Goal: Task Accomplishment & Management: Use online tool/utility

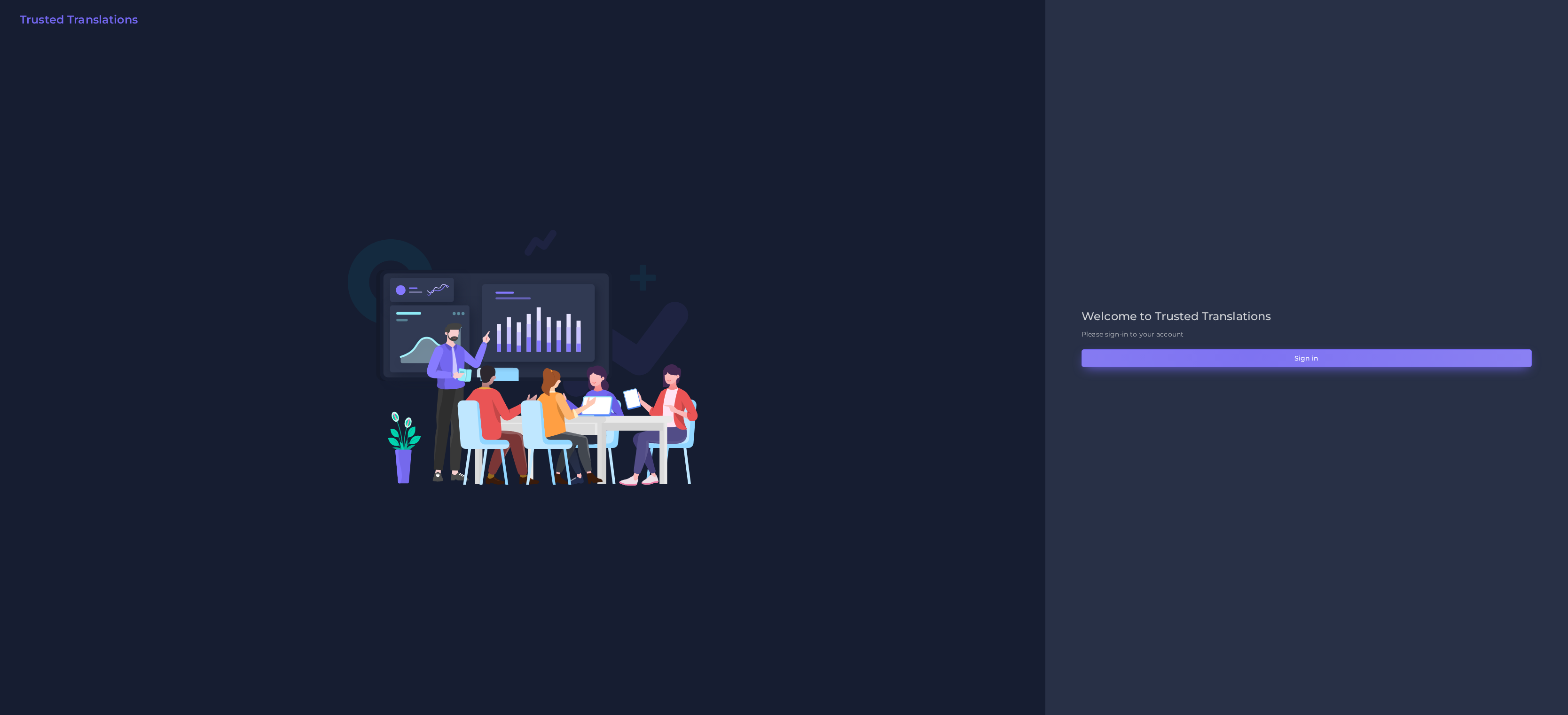
click at [1249, 351] on button "Sign in" at bounding box center [1307, 358] width 450 height 18
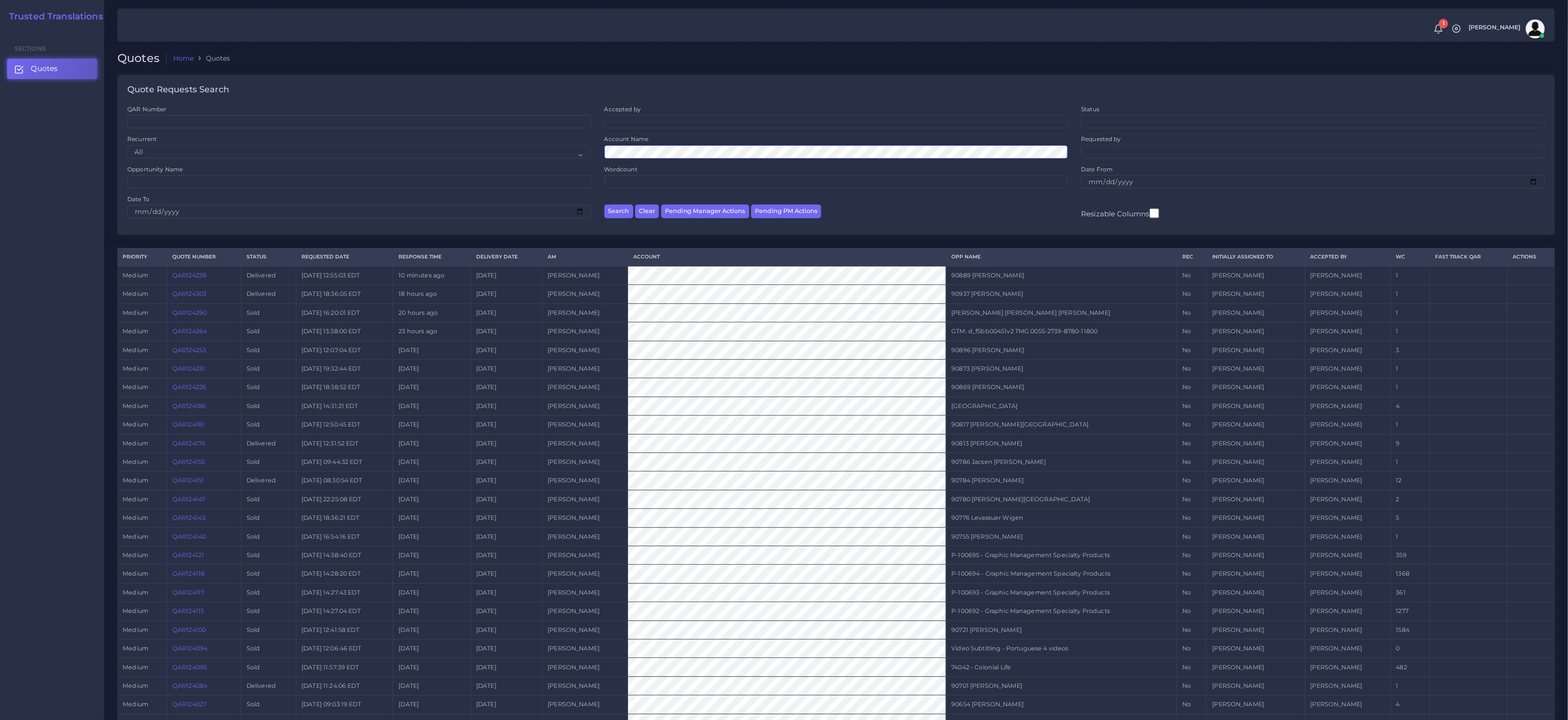
click at [604, 205] on button "Search" at bounding box center [618, 212] width 29 height 13
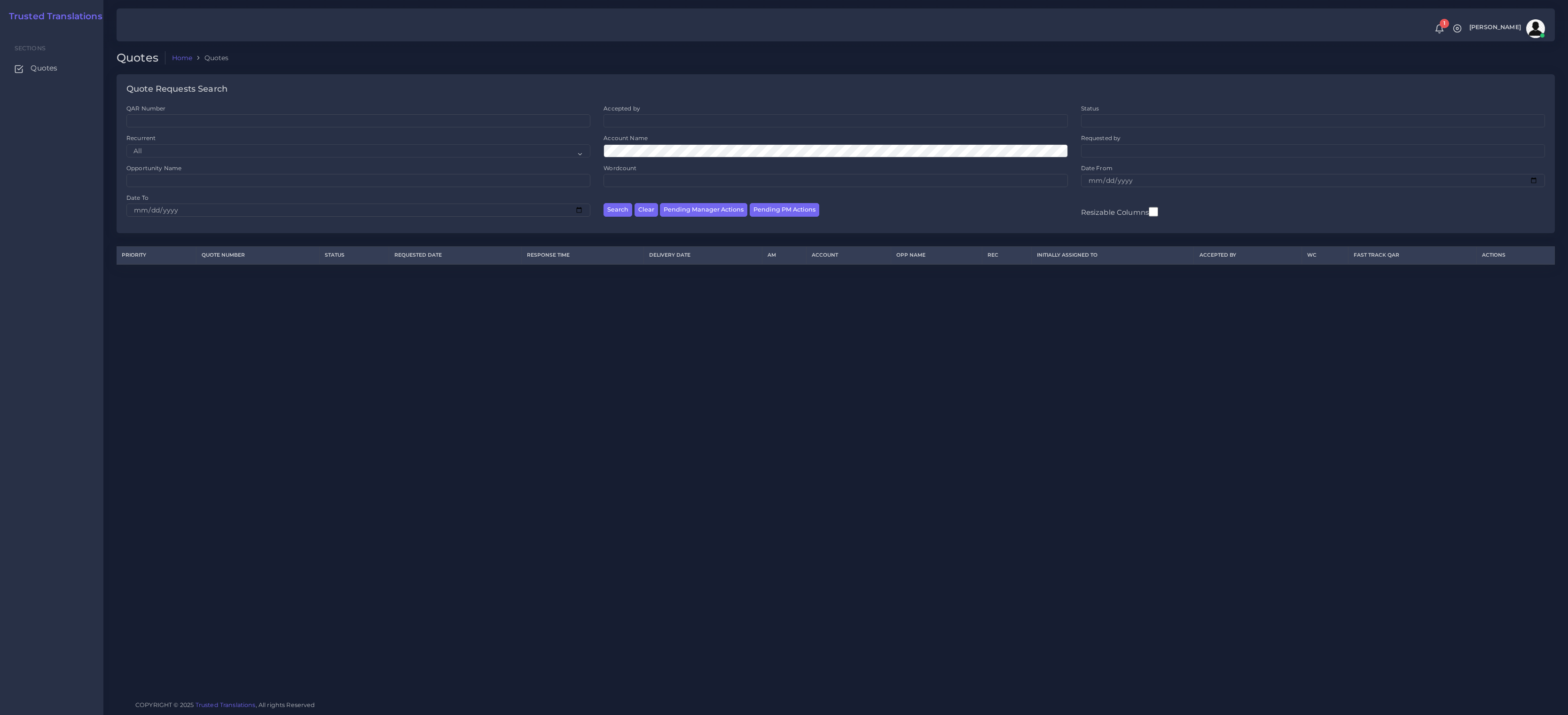
click at [645, 142] on label "Account Name" at bounding box center [625, 138] width 44 height 8
click at [528, 138] on div "QAR Number Accepted by All Donaldo Barahona Ricardo Mejia Andrea Poblete Valeri…" at bounding box center [836, 164] width 1432 height 119
click at [284, 192] on div "Opportunity Name" at bounding box center [359, 178] width 477 height 30
click at [293, 175] on input "Opportunity Name" at bounding box center [359, 181] width 464 height 13
paste input "74017"
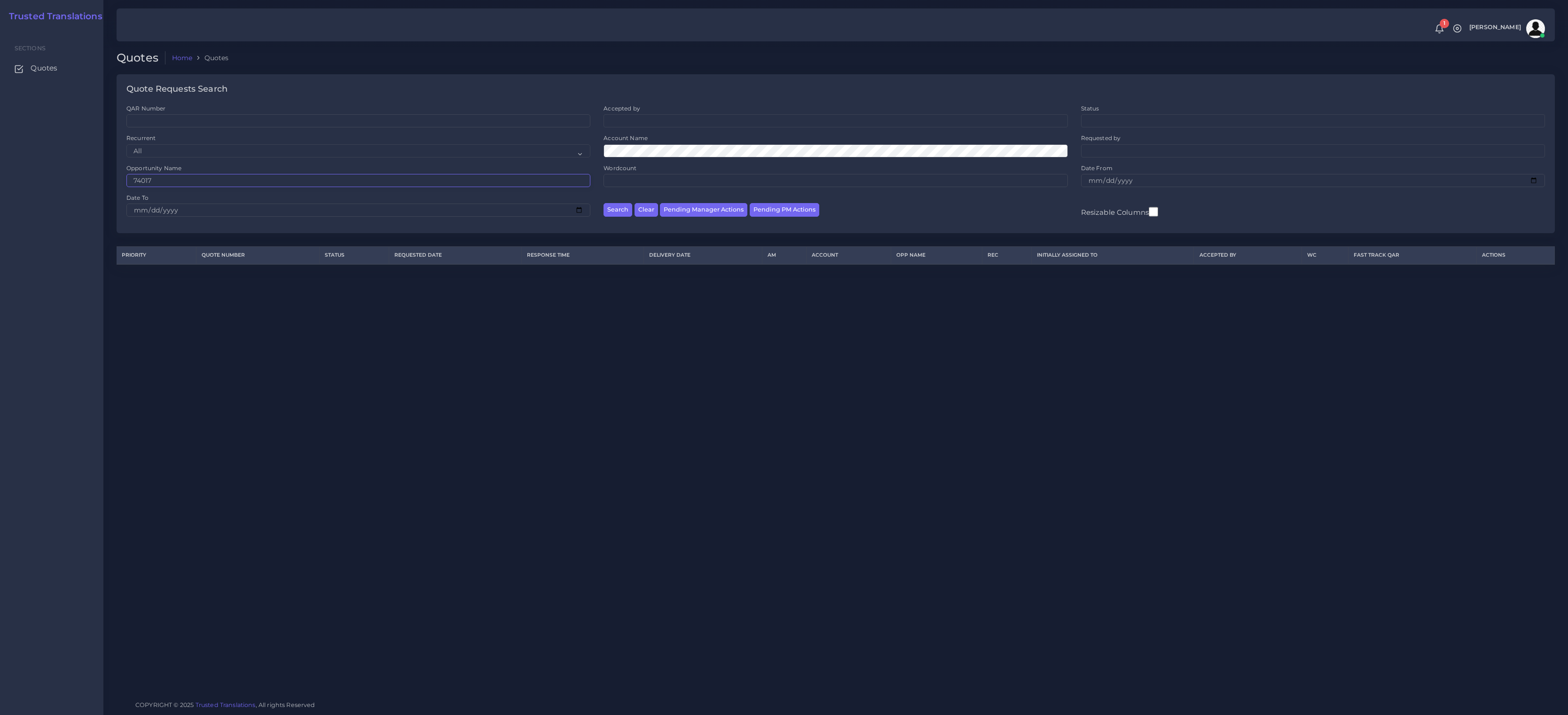
type input "74017"
click at [603, 203] on button "Search" at bounding box center [617, 210] width 29 height 13
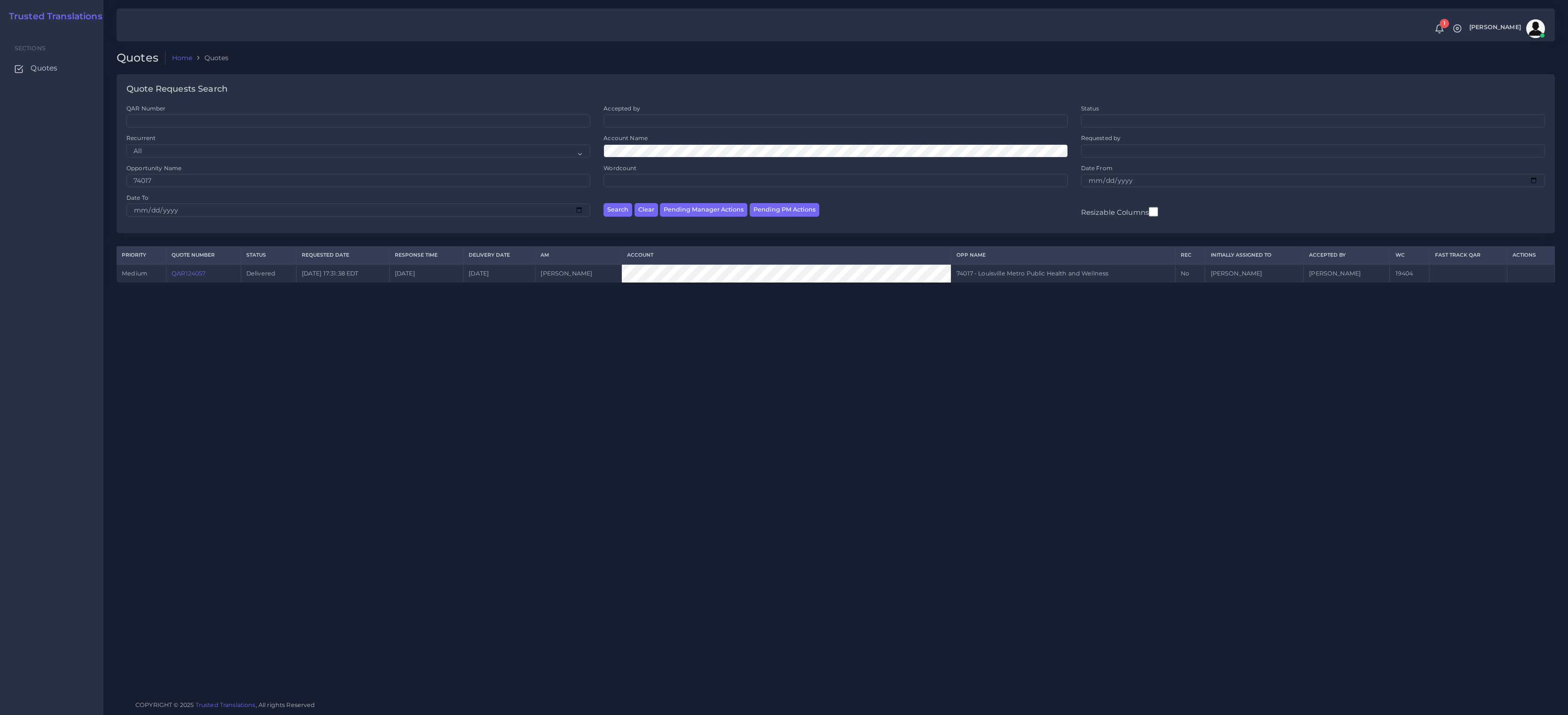
click at [197, 277] on link "QAR124057" at bounding box center [189, 273] width 34 height 7
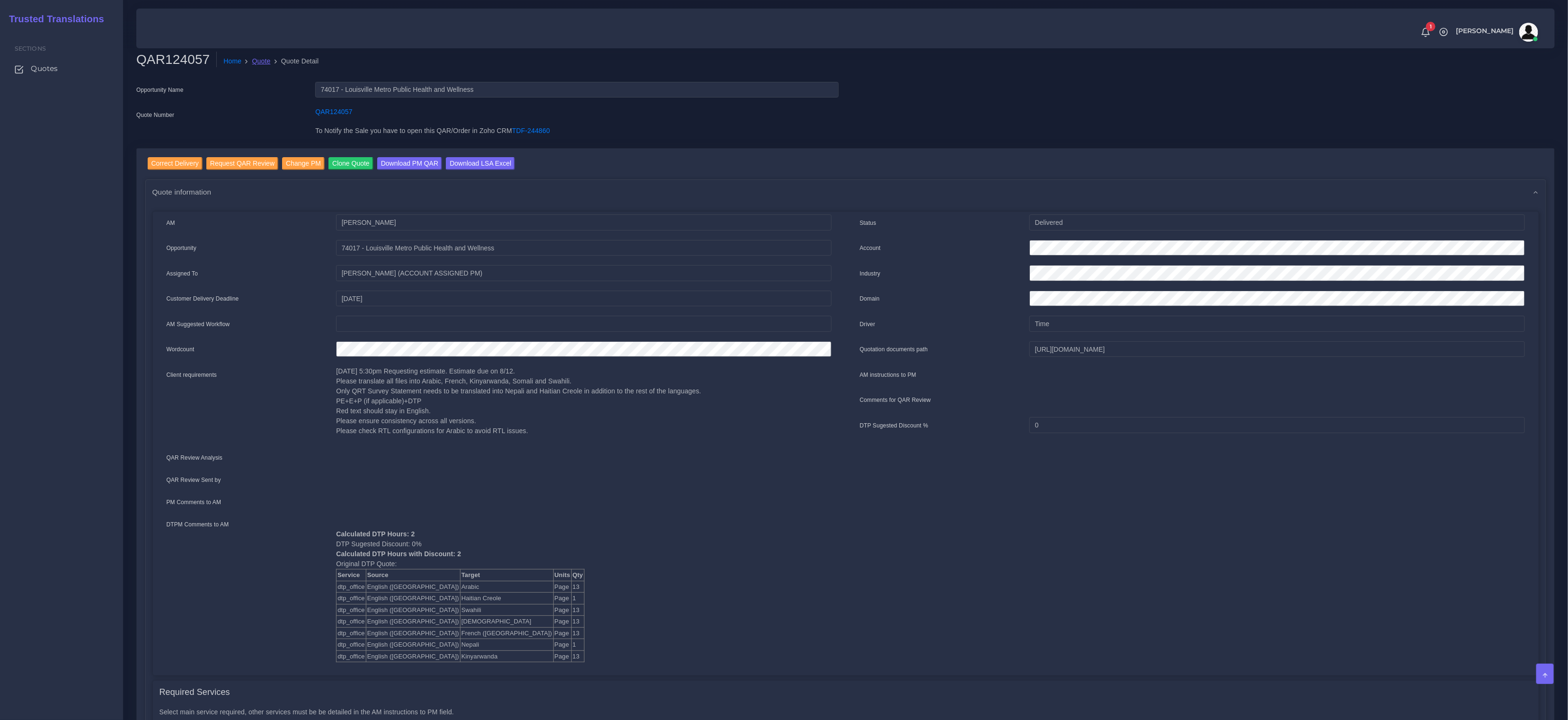
click at [258, 58] on link "Quote" at bounding box center [262, 61] width 18 height 10
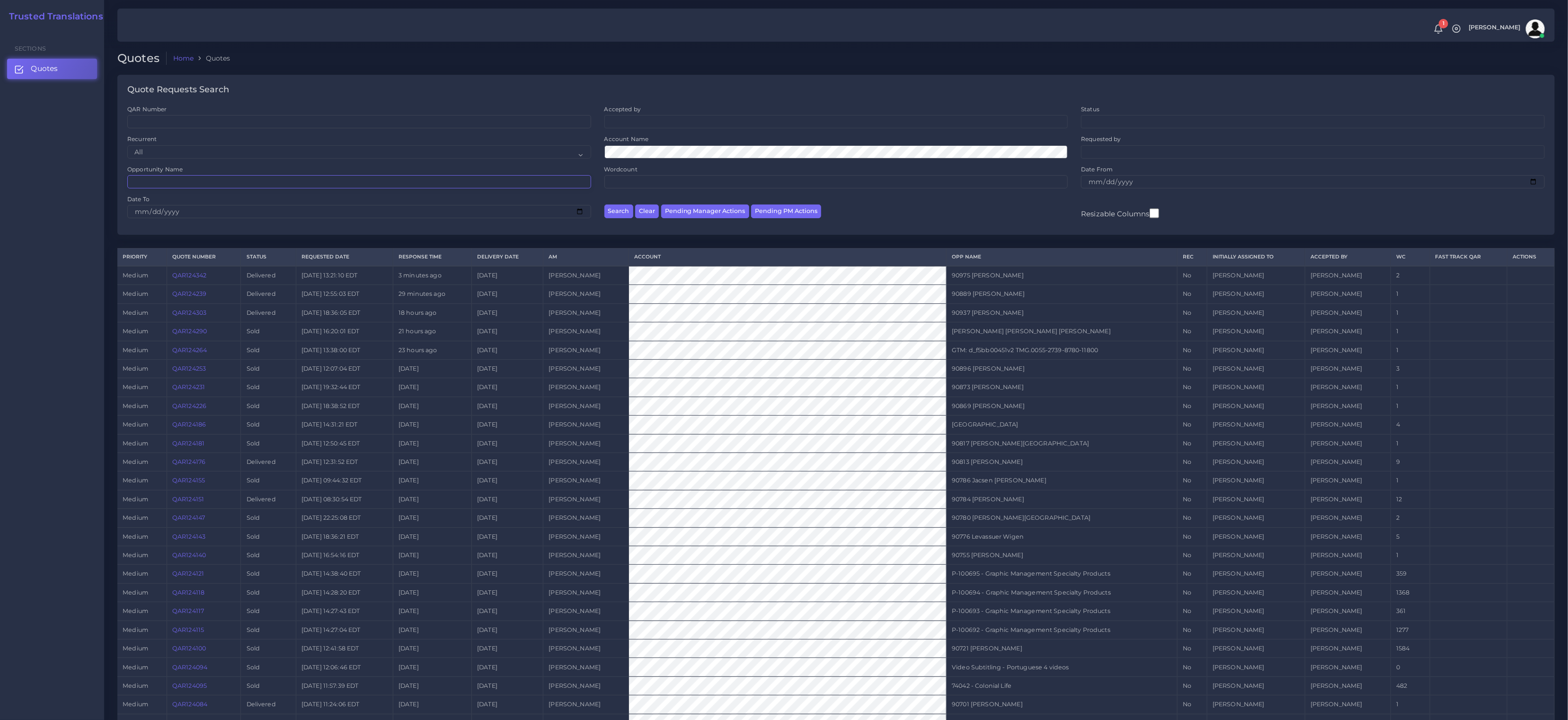
click at [153, 186] on input "Opportunity Name" at bounding box center [359, 182] width 464 height 13
paste input "74017"
type input "74017"
click at [604, 205] on button "Search" at bounding box center [618, 212] width 29 height 13
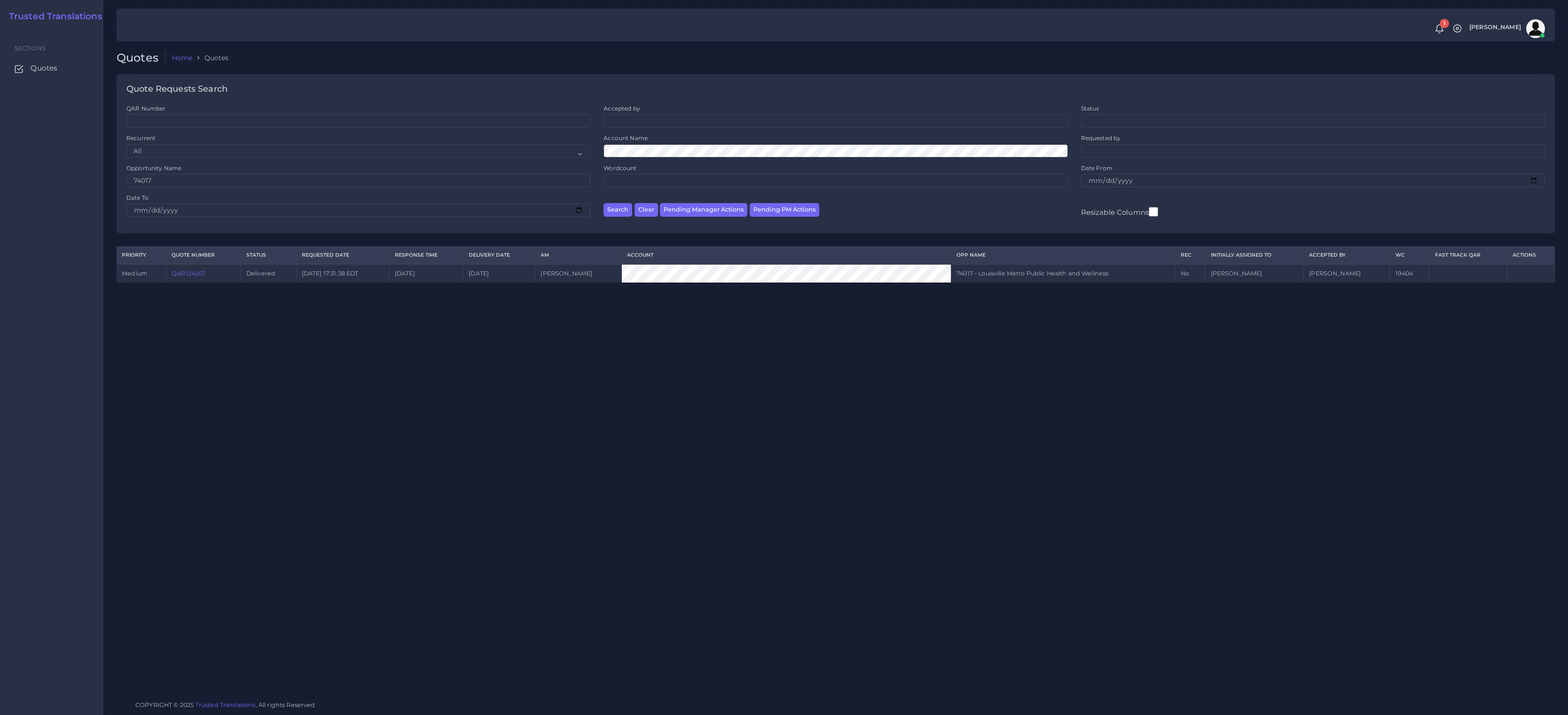
click at [197, 273] on link "QAR124057" at bounding box center [189, 273] width 34 height 7
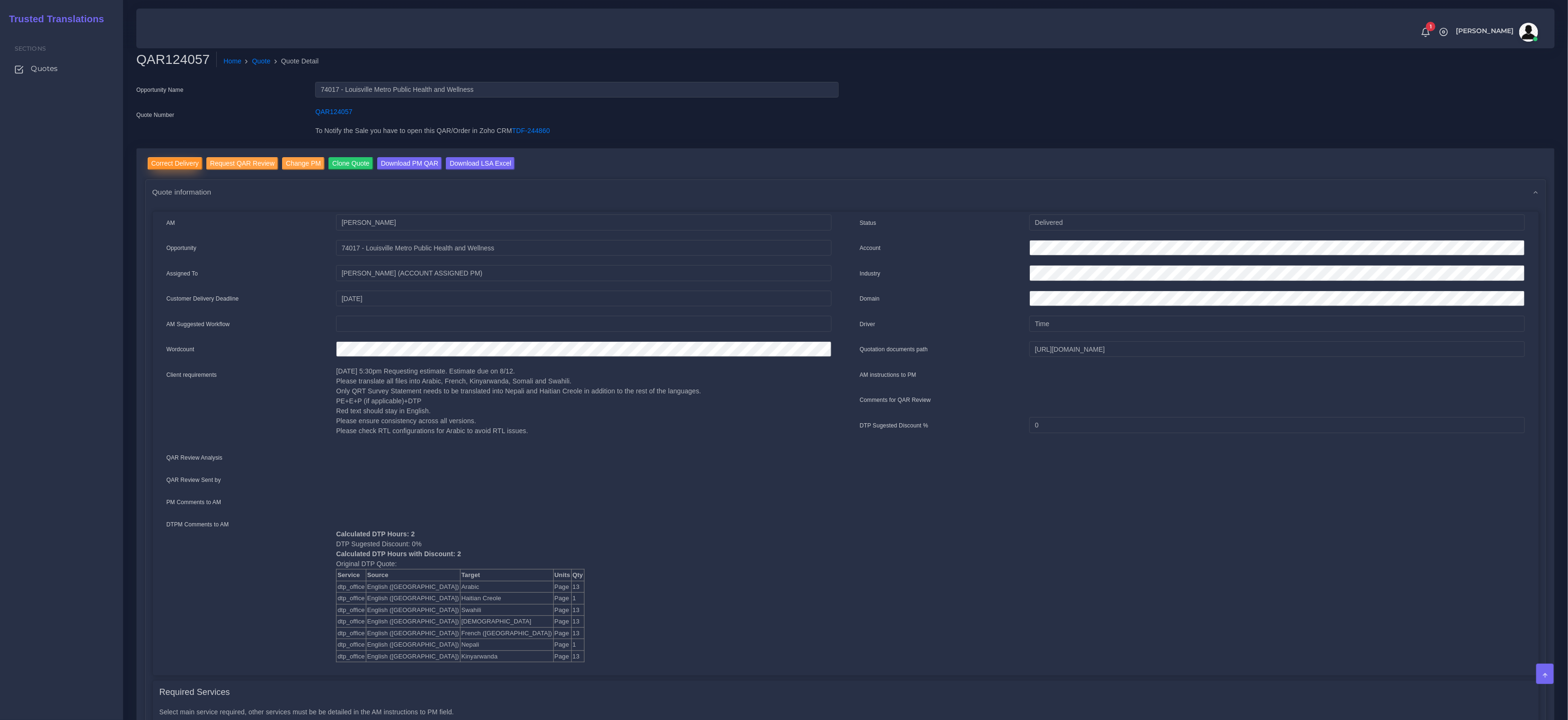
click at [160, 161] on input "Correct Delivery" at bounding box center [175, 163] width 55 height 13
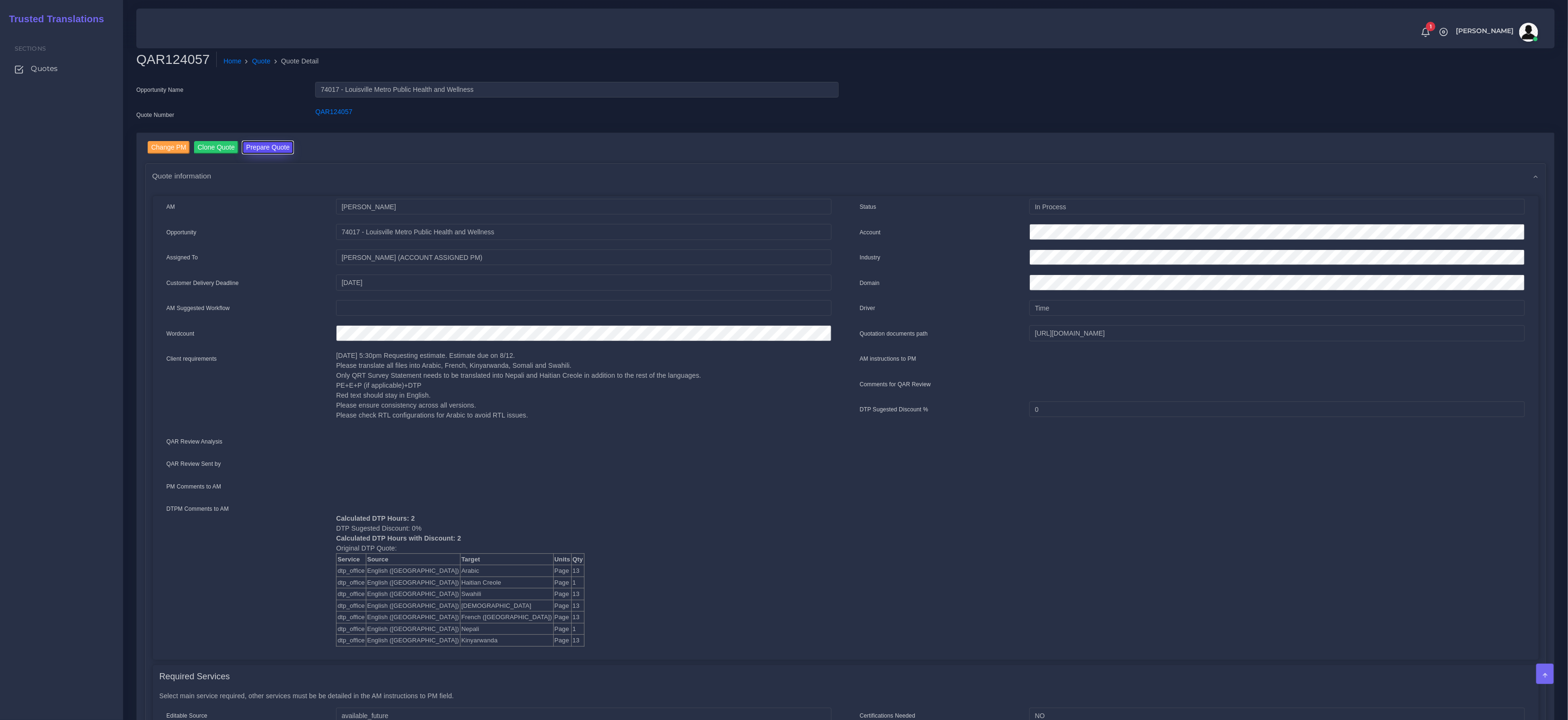
click at [284, 149] on button "Prepare Quote" at bounding box center [267, 147] width 51 height 13
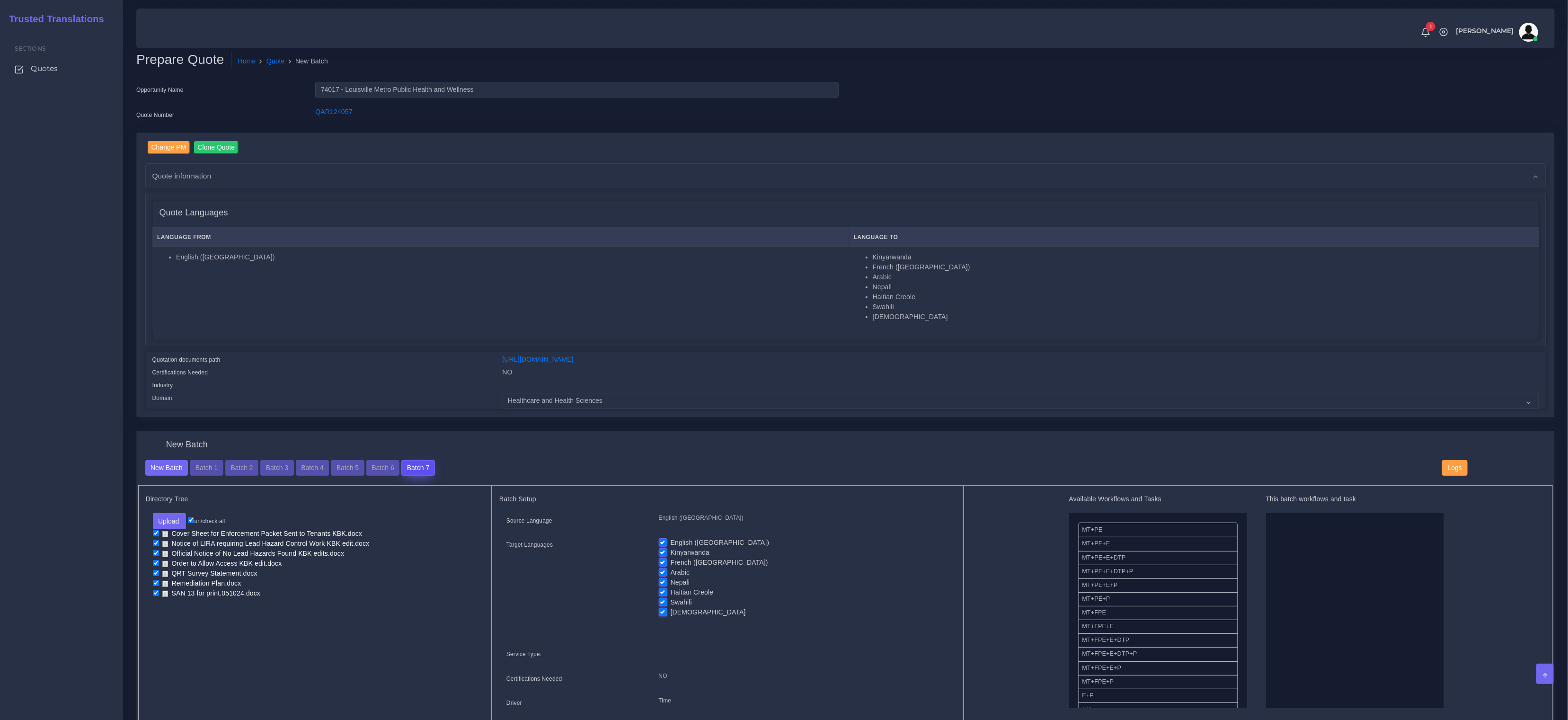
click at [422, 466] on button "Batch 7" at bounding box center [418, 469] width 33 height 16
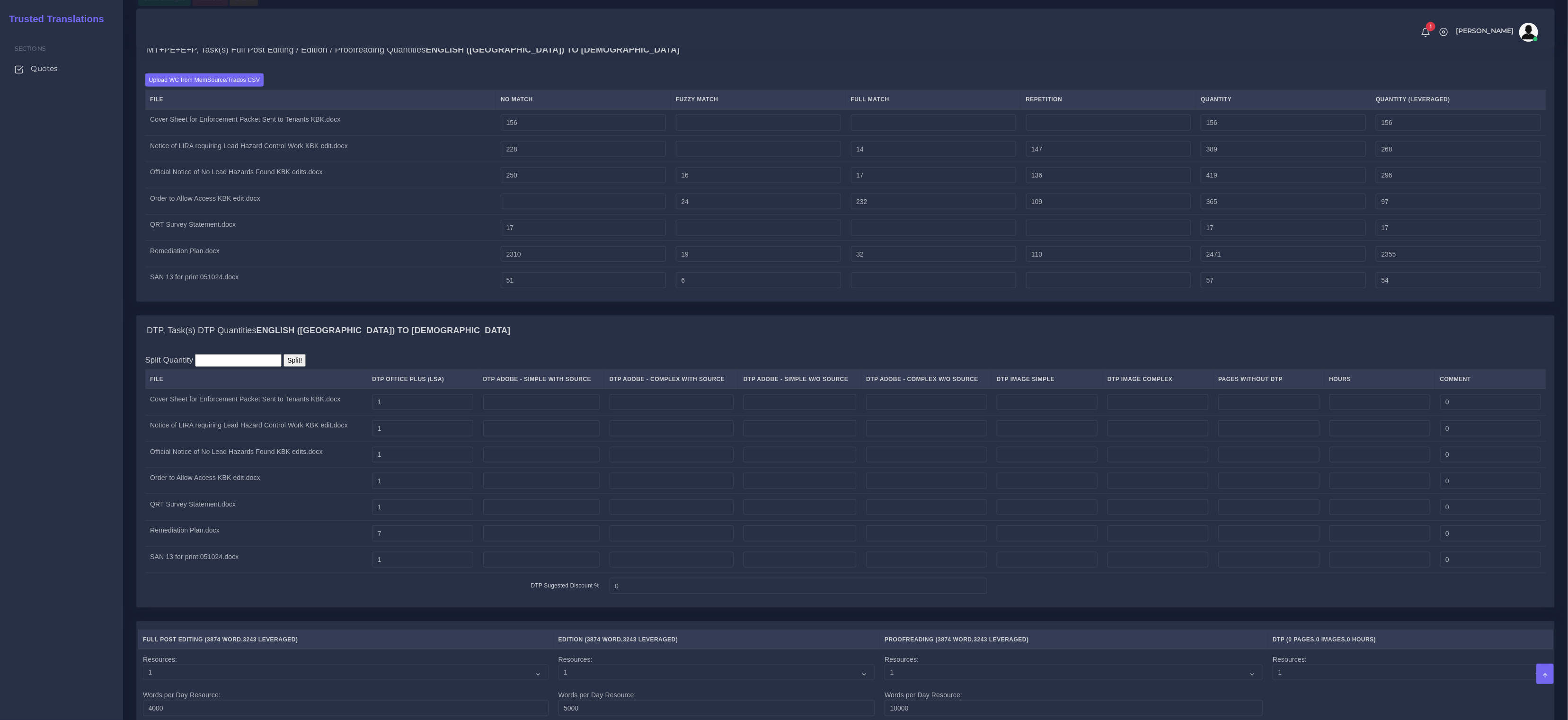
scroll to position [665, 0]
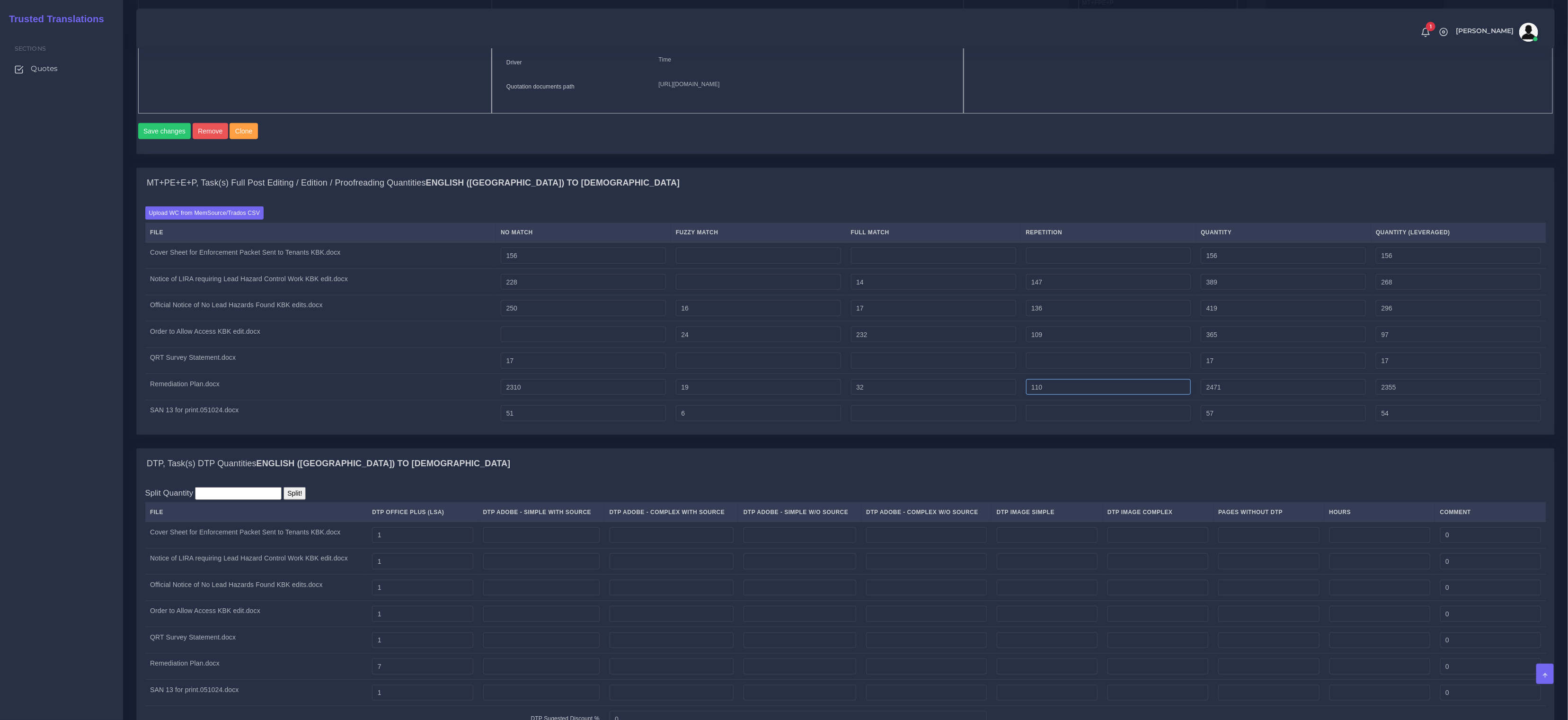
click at [1079, 396] on input "110" at bounding box center [1108, 388] width 165 height 16
type input "111"
type input "2472"
click at [0, 0] on div "Batch 7 New Batch Batch 1 Batch 2 Batch 3 Batch 4 Batch 5 Batch 6 Batch 7 Logs …" at bounding box center [0, 0] width 0 height 0
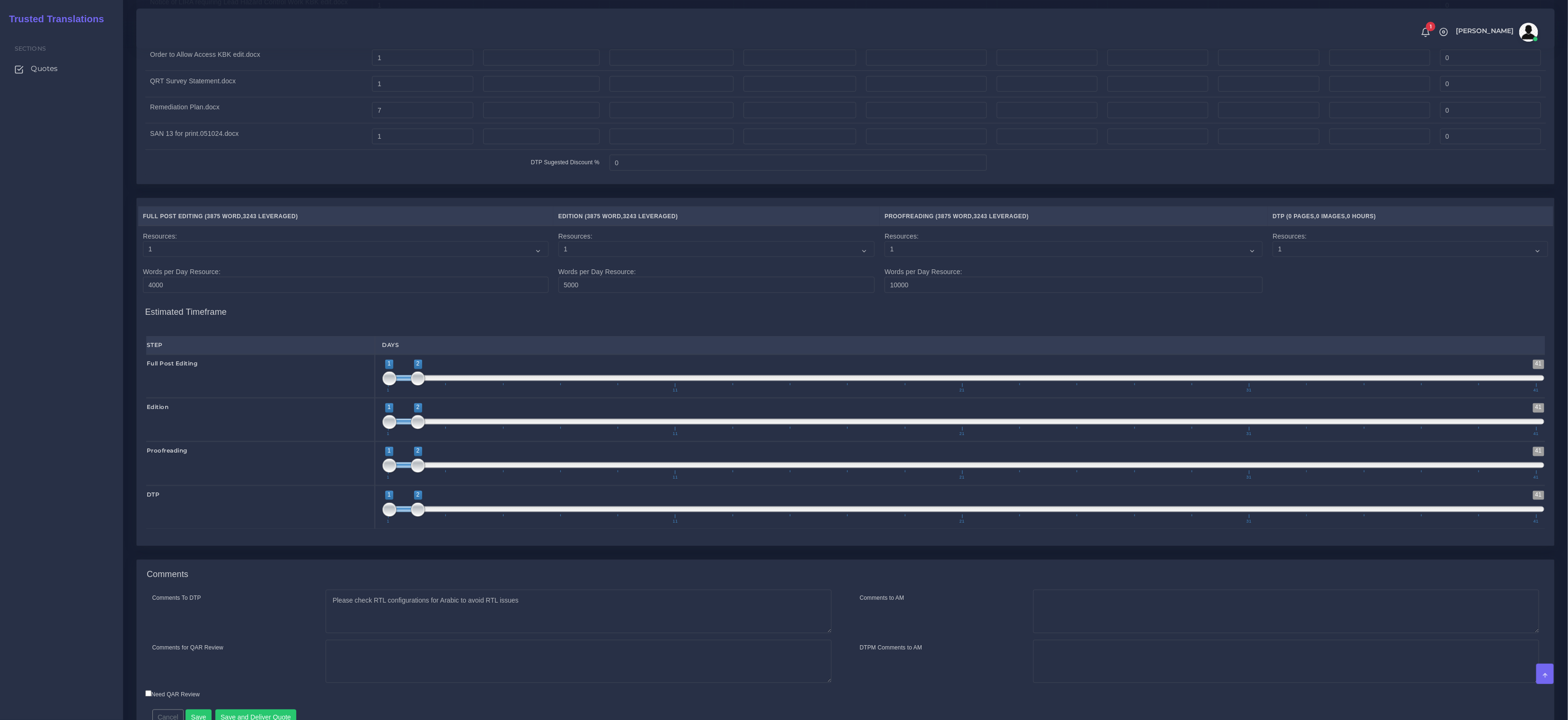
scroll to position [1282, 0]
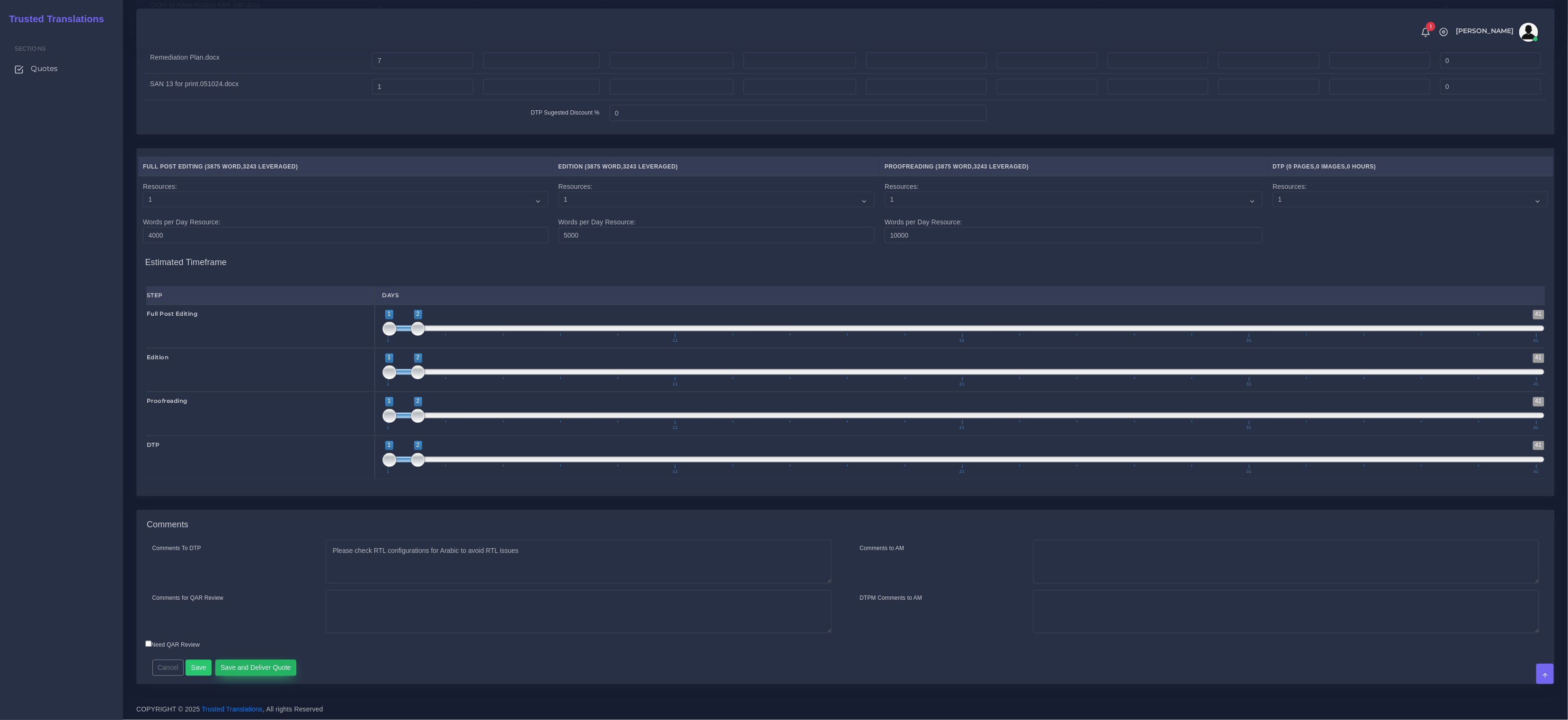
click at [257, 666] on button "Save and Deliver Quote" at bounding box center [256, 668] width 82 height 16
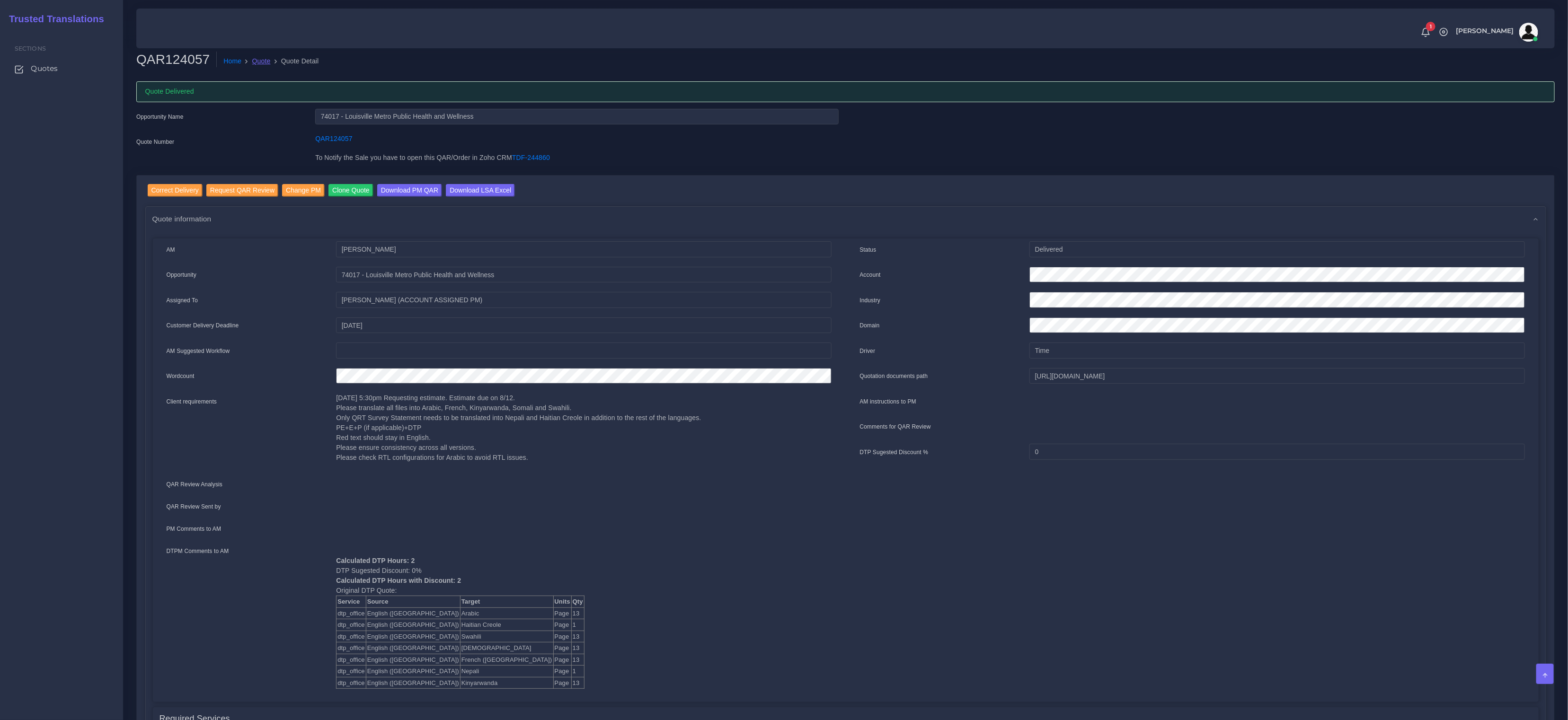
click at [262, 63] on link "Quote" at bounding box center [262, 61] width 18 height 10
